Goal: Transaction & Acquisition: Download file/media

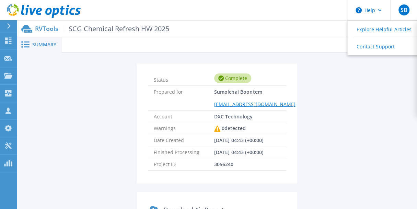
click at [40, 45] on span "Summary" at bounding box center [44, 44] width 24 height 5
click at [49, 25] on p "RVTools SCG Chemical Refresh HW 2025" at bounding box center [102, 29] width 134 height 8
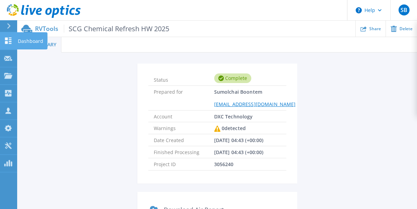
click at [8, 42] on icon at bounding box center [8, 40] width 8 height 7
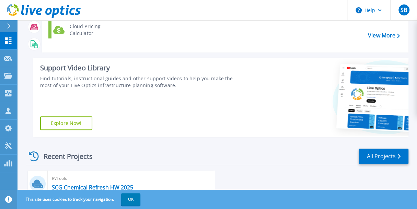
scroll to position [103, 0]
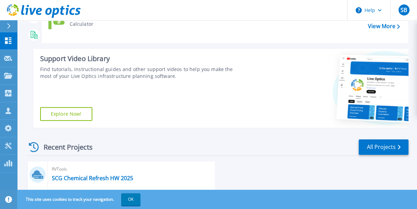
click at [83, 118] on link "Explore Now!" at bounding box center [66, 114] width 52 height 14
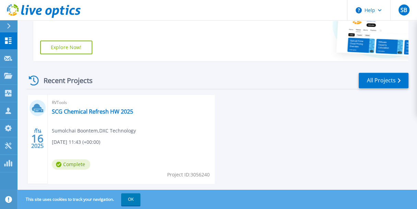
scroll to position [184, 0]
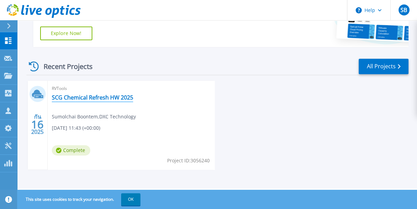
click at [123, 98] on link "SCG Chemical Refresh HW 2025" at bounding box center [92, 97] width 81 height 7
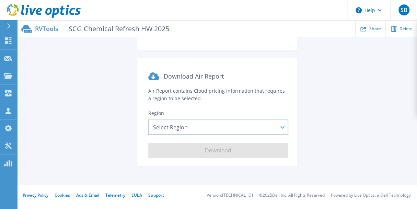
scroll to position [137, 0]
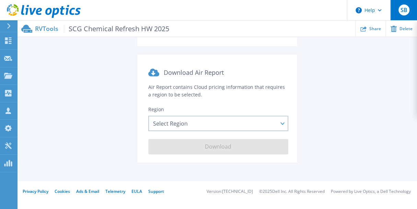
click at [397, 14] on button "SB" at bounding box center [404, 10] width 27 height 20
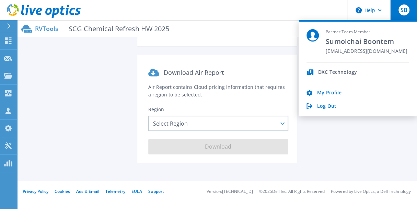
click at [329, 73] on p "DXC Technology" at bounding box center [338, 72] width 39 height 7
click at [324, 92] on link "My Profile" at bounding box center [329, 93] width 24 height 7
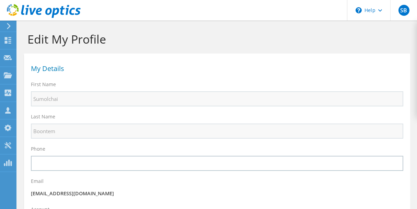
select select "210"
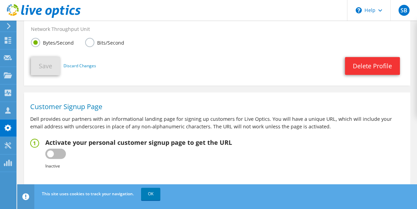
scroll to position [402, 0]
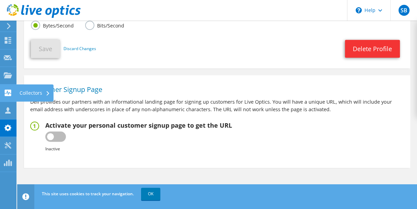
click at [32, 94] on div "Collectors" at bounding box center [34, 93] width 37 height 17
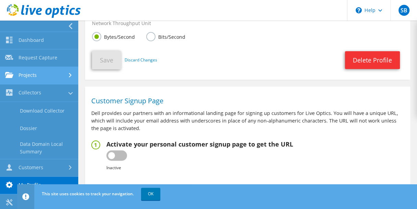
click at [69, 76] on icon at bounding box center [70, 75] width 3 height 4
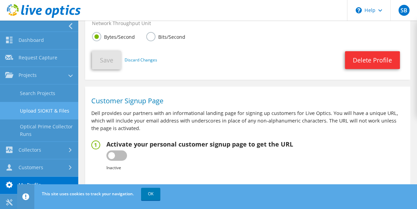
click at [54, 111] on link "Upload SIOKIT & Files" at bounding box center [39, 111] width 78 height 18
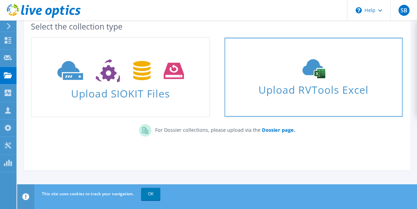
scroll to position [44, 0]
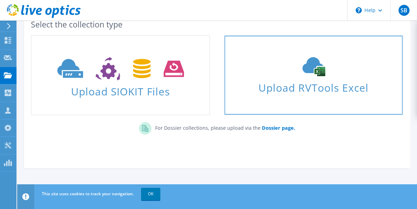
click at [258, 96] on link "Upload RVTools Excel" at bounding box center [313, 75] width 179 height 80
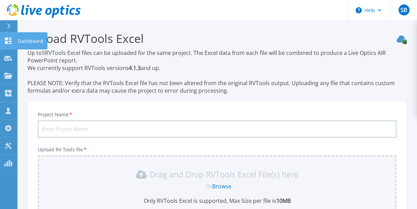
click at [20, 43] on p "Dashboard" at bounding box center [30, 41] width 25 height 18
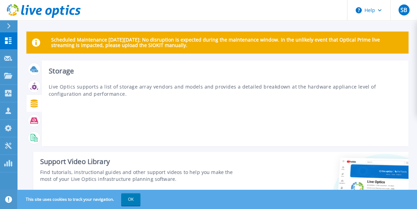
click at [35, 104] on icon at bounding box center [34, 104] width 8 height 8
click at [33, 120] on icon at bounding box center [34, 121] width 8 height 6
click at [34, 138] on rect at bounding box center [33, 138] width 3 height 0
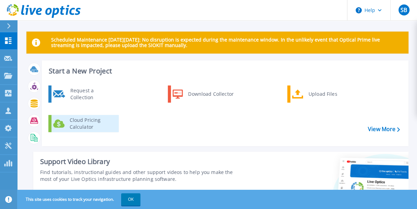
click at [75, 121] on div "Cloud Pricing Calculator" at bounding box center [91, 124] width 51 height 14
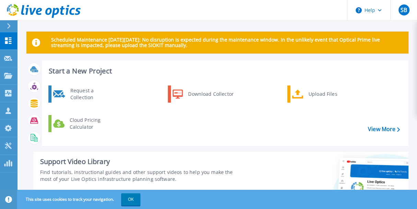
click at [12, 24] on div at bounding box center [11, 26] width 11 height 12
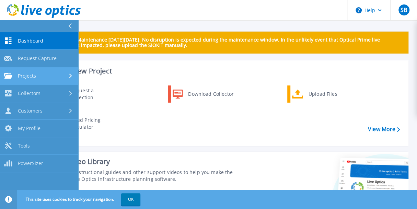
click at [67, 75] on div "Projects" at bounding box center [39, 76] width 70 height 6
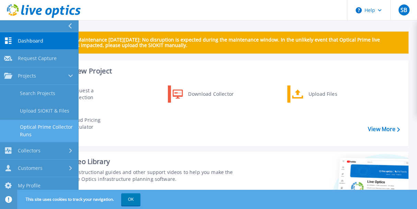
click at [51, 127] on link "Optical Prime Collector Runs" at bounding box center [39, 131] width 78 height 22
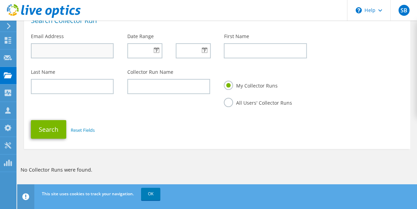
scroll to position [52, 0]
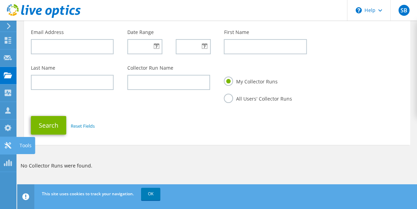
click at [7, 147] on icon at bounding box center [8, 145] width 8 height 7
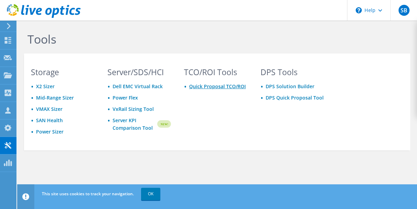
click at [206, 88] on link "Quick Proposal TCO/ROI" at bounding box center [217, 86] width 57 height 7
click at [127, 127] on link "Server KPI Comparison Tool" at bounding box center [135, 124] width 44 height 15
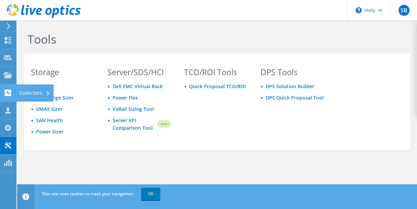
click at [47, 93] on icon at bounding box center [47, 93] width 3 height 4
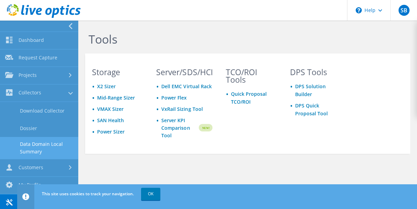
click at [51, 146] on link "Data Domain Local Summary" at bounding box center [39, 148] width 78 height 22
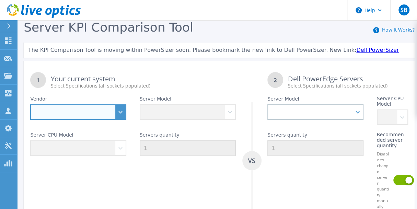
click at [121, 112] on select "Dell HPE Lenovo Supermicro" at bounding box center [78, 111] width 96 height 15
select select "Dell"
click at [30, 104] on select "Dell HPE Lenovo Supermicro" at bounding box center [78, 111] width 96 height 15
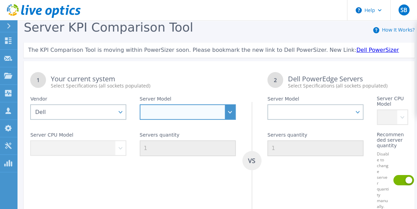
click at [197, 112] on select "PowerEdge C6520 PowerEdge C6525 PowerEdge HS5610 PowerEdge HS5620 PowerEdge R24…" at bounding box center [188, 111] width 96 height 15
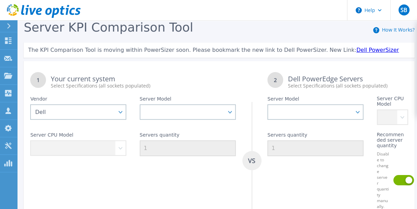
click at [123, 127] on div "Server CPU Model" at bounding box center [78, 167] width 109 height 84
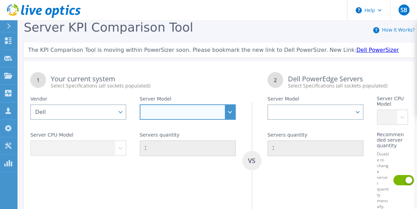
click at [192, 114] on select "PowerEdge C6520 PowerEdge C6525 PowerEdge HS5610 PowerEdge HS5620 PowerEdge R24…" at bounding box center [188, 111] width 96 height 15
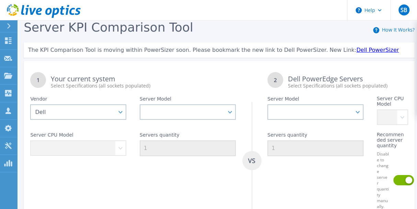
click at [129, 133] on div "Server CPU Model" at bounding box center [78, 167] width 109 height 84
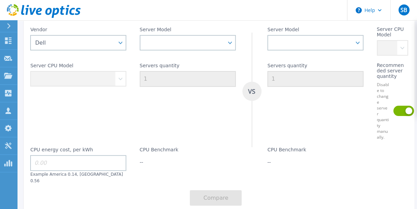
scroll to position [59, 0]
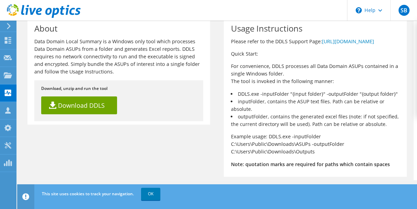
scroll to position [49, 0]
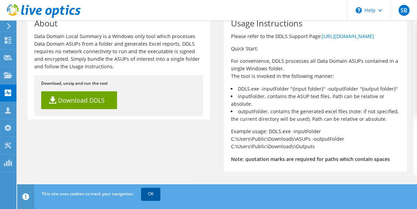
click at [153, 193] on link "OK" at bounding box center [150, 194] width 19 height 12
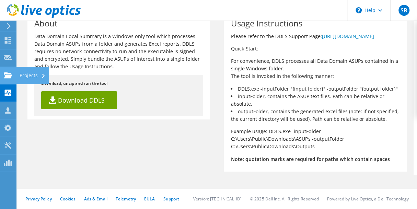
click at [30, 76] on div "Projects" at bounding box center [32, 75] width 33 height 17
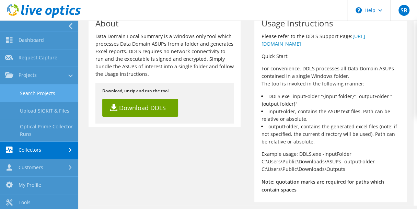
click at [43, 92] on link "Search Projects" at bounding box center [39, 94] width 78 height 18
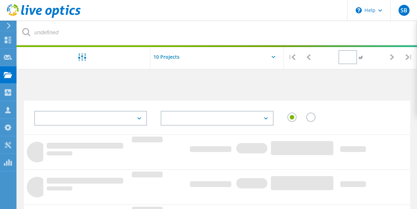
type input "1"
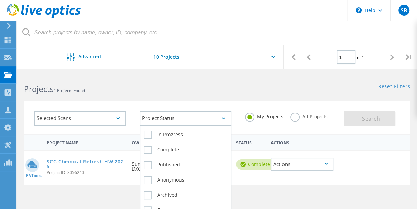
click at [217, 121] on div "Project Status" at bounding box center [186, 118] width 92 height 15
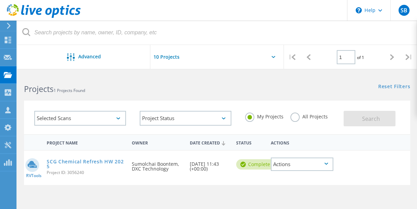
click at [122, 121] on div "Selected Scans" at bounding box center [80, 118] width 92 height 15
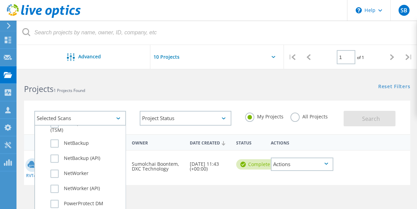
scroll to position [481, 0]
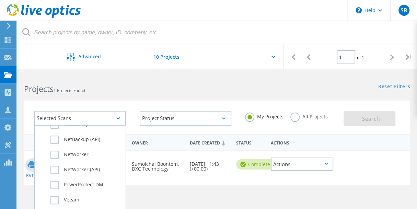
click at [149, 101] on div "Selected Scans Server & Cloud Optical Prime AWS Azure Nutanix RVTools Kubernete…" at bounding box center [217, 118] width 387 height 34
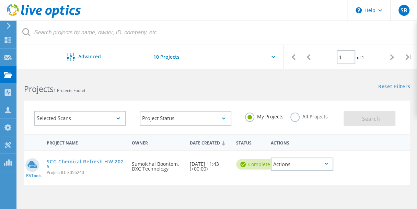
click at [102, 123] on div "Selected Scans" at bounding box center [80, 118] width 92 height 15
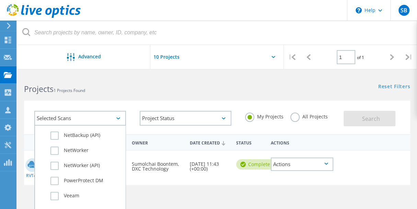
scroll to position [486, 0]
click at [61, 194] on label "Veeam" at bounding box center [86, 195] width 71 height 8
click at [0, 0] on input "Veeam" at bounding box center [0, 0] width 0 height 0
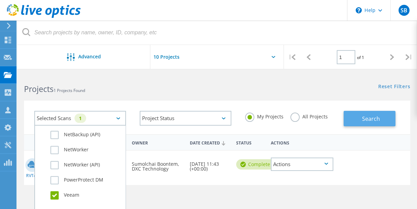
click at [356, 120] on button "Search" at bounding box center [370, 118] width 52 height 15
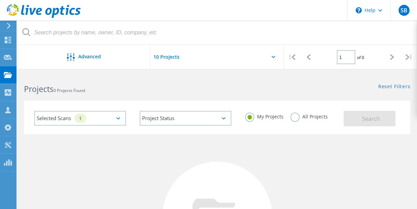
click at [119, 116] on div "Selected Scans 1" at bounding box center [80, 118] width 92 height 15
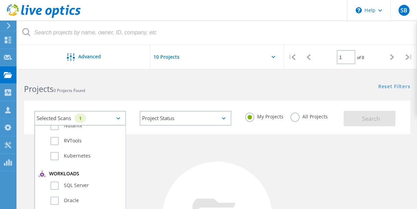
scroll to position [34, 0]
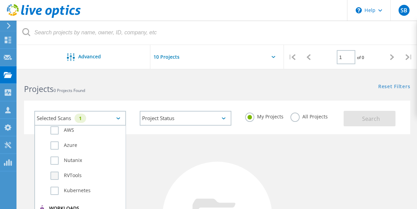
click at [58, 175] on label "RVTools" at bounding box center [86, 176] width 71 height 8
click at [0, 0] on input "RVTools" at bounding box center [0, 0] width 0 height 0
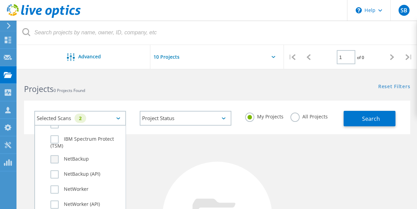
scroll to position [486, 0]
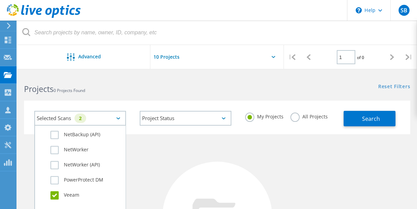
click at [55, 193] on label "Veeam" at bounding box center [86, 195] width 71 height 8
click at [0, 0] on input "Veeam" at bounding box center [0, 0] width 0 height 0
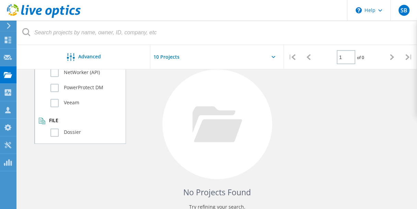
scroll to position [131, 0]
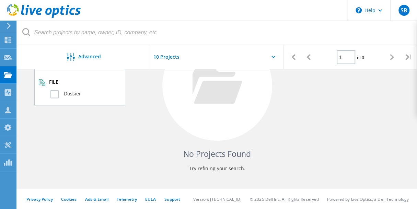
click at [129, 148] on h4 "No Projects Found" at bounding box center [217, 153] width 373 height 11
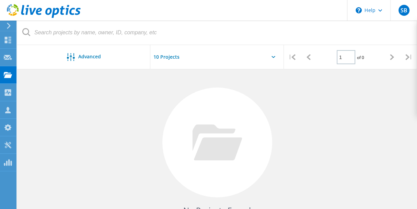
scroll to position [0, 0]
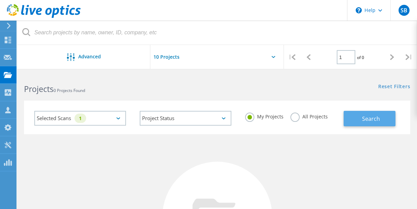
click at [358, 116] on button "Search" at bounding box center [370, 118] width 52 height 15
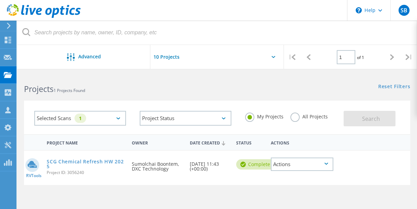
click at [294, 118] on label "All Projects" at bounding box center [309, 116] width 37 height 7
click at [0, 0] on input "All Projects" at bounding box center [0, 0] width 0 height 0
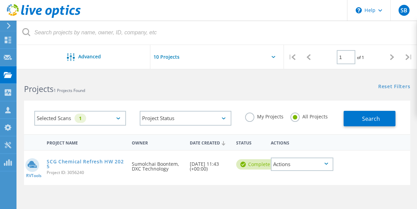
click at [264, 119] on label "My Projects" at bounding box center [264, 116] width 38 height 7
click at [0, 0] on input "My Projects" at bounding box center [0, 0] width 0 height 0
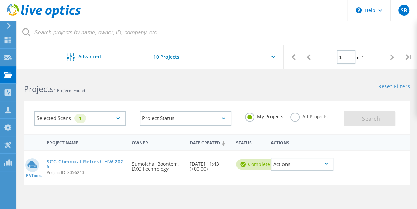
click at [299, 161] on div "Actions" at bounding box center [302, 164] width 63 height 13
click at [301, 162] on div "Share" at bounding box center [303, 164] width 62 height 11
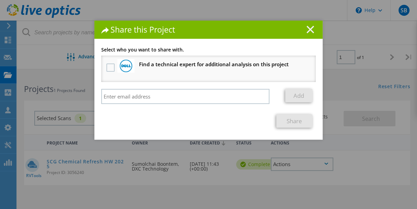
click at [309, 31] on line at bounding box center [310, 29] width 7 height 7
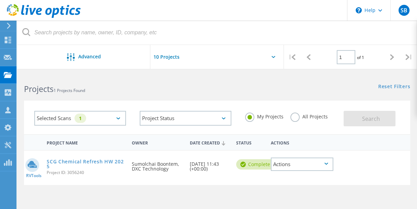
click at [301, 166] on div "Actions" at bounding box center [302, 164] width 63 height 13
click at [302, 154] on div "Project Details" at bounding box center [303, 153] width 62 height 11
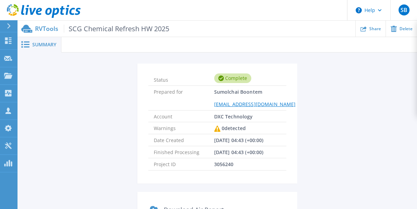
click at [47, 44] on span "Summary" at bounding box center [44, 44] width 24 height 5
click at [45, 44] on span "Summary" at bounding box center [44, 44] width 24 height 5
click at [46, 45] on span "Summary" at bounding box center [44, 44] width 24 height 5
click at [26, 44] on icon at bounding box center [25, 44] width 8 height 7
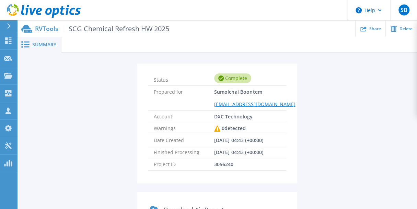
click at [22, 44] on circle at bounding box center [22, 45] width 2 height 2
click at [23, 44] on circle at bounding box center [22, 45] width 2 height 2
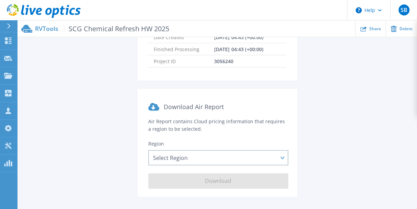
scroll to position [137, 0]
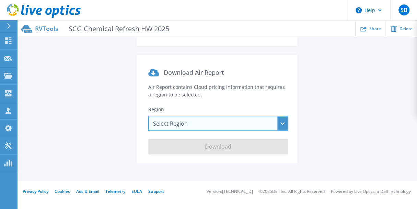
click at [228, 126] on div "Select Region [GEOGRAPHIC_DATA] ([GEOGRAPHIC_DATA]) [GEOGRAPHIC_DATA] ([GEOGRAP…" at bounding box center [218, 123] width 140 height 15
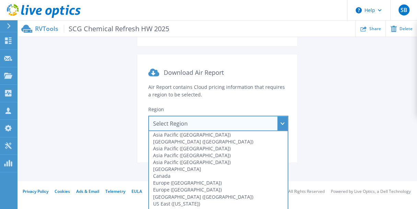
scroll to position [143, 0]
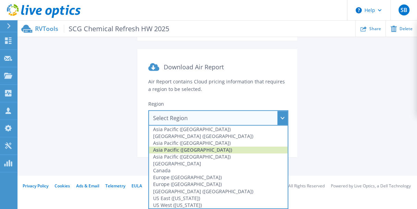
click at [201, 151] on div "Asia Pacific ([GEOGRAPHIC_DATA])" at bounding box center [218, 150] width 139 height 7
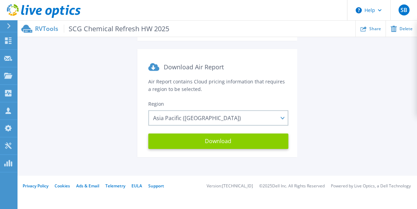
click at [219, 144] on button "Download" at bounding box center [218, 141] width 140 height 15
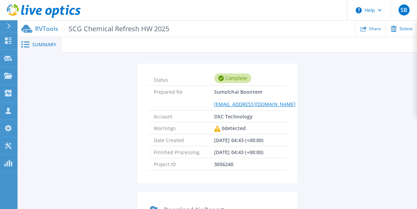
scroll to position [0, 0]
click at [374, 32] on div "Share" at bounding box center [371, 29] width 30 height 16
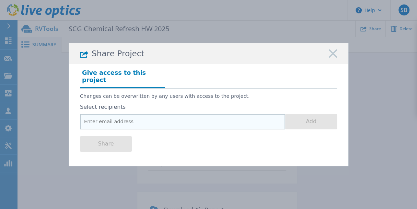
click at [161, 115] on input "email" at bounding box center [182, 121] width 205 height 15
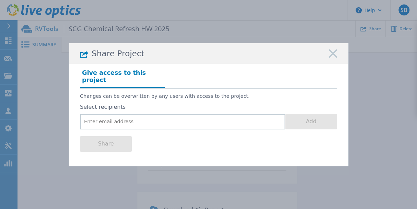
click at [332, 57] on rect at bounding box center [333, 53] width 9 height 9
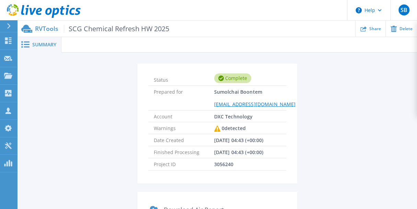
click at [84, 101] on div "Status Complete Prepared for Sumolchai Boontem [EMAIL_ADDRESS][DOMAIN_NAME] Acc…" at bounding box center [217, 186] width 380 height 245
